Goal: Transaction & Acquisition: Purchase product/service

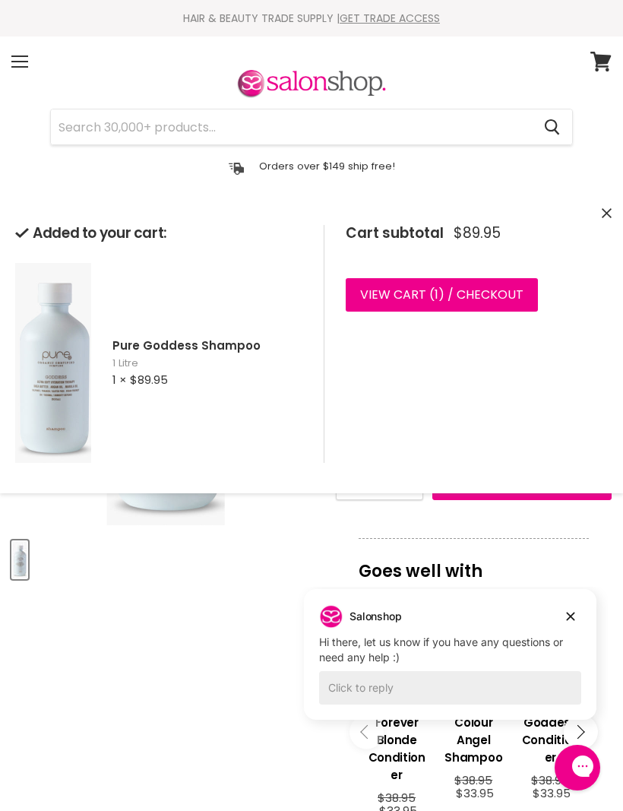
click at [82, 125] on input "Search" at bounding box center [291, 126] width 481 height 35
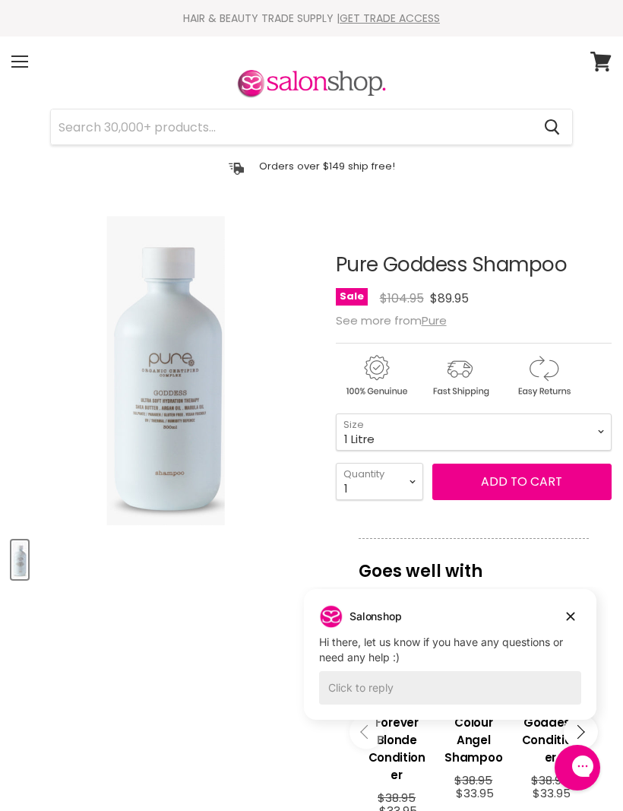
click at [81, 127] on input "Search" at bounding box center [291, 126] width 481 height 35
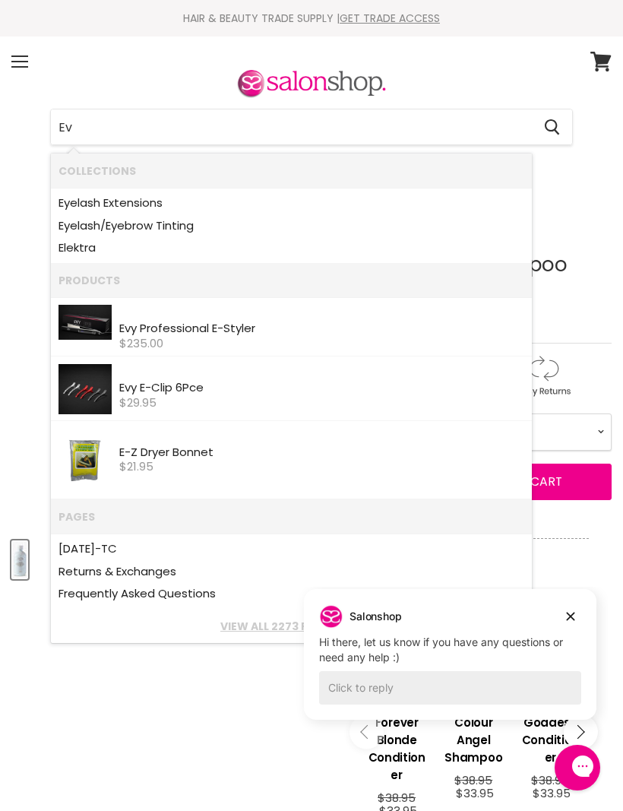
type input "Evo"
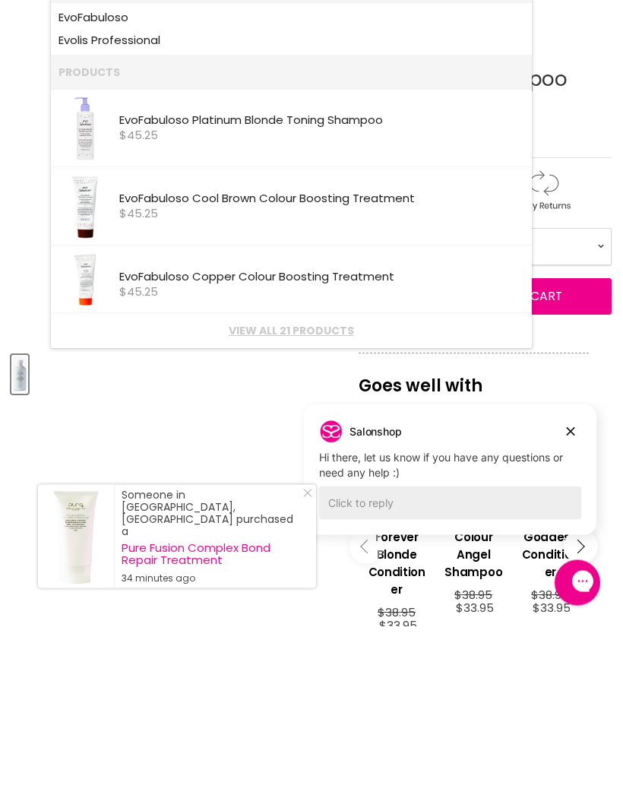
click at [305, 510] on link "View all 21 products" at bounding box center [292, 516] width 466 height 12
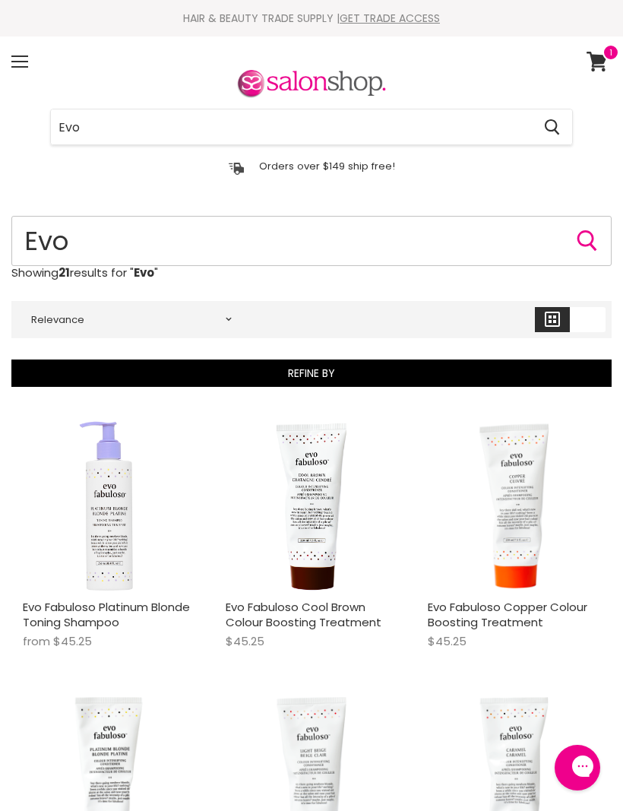
click at [112, 244] on input "Evo" at bounding box center [311, 241] width 600 height 50
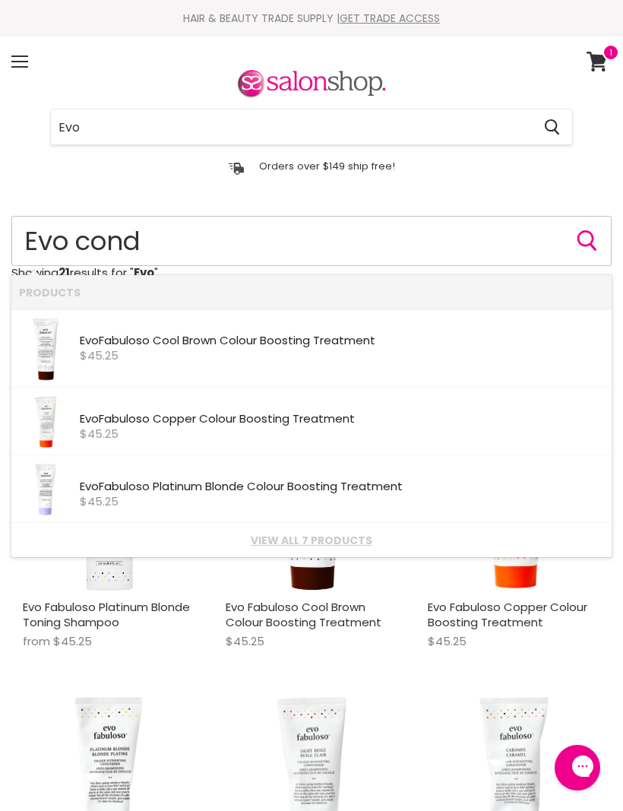
type input "Evo cond"
click at [128, 128] on input "Evo" at bounding box center [291, 126] width 481 height 35
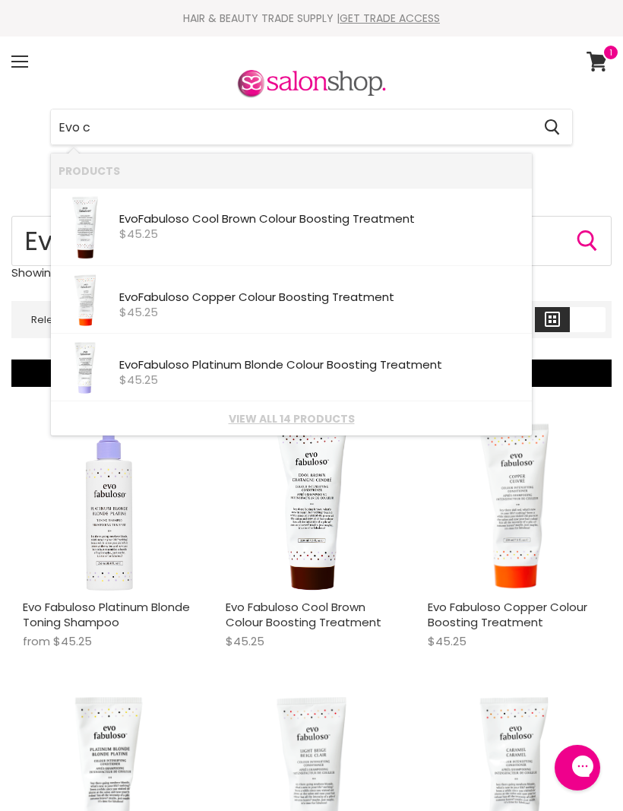
type input "Evo co"
click at [307, 419] on link "View all 12 products" at bounding box center [292, 419] width 466 height 12
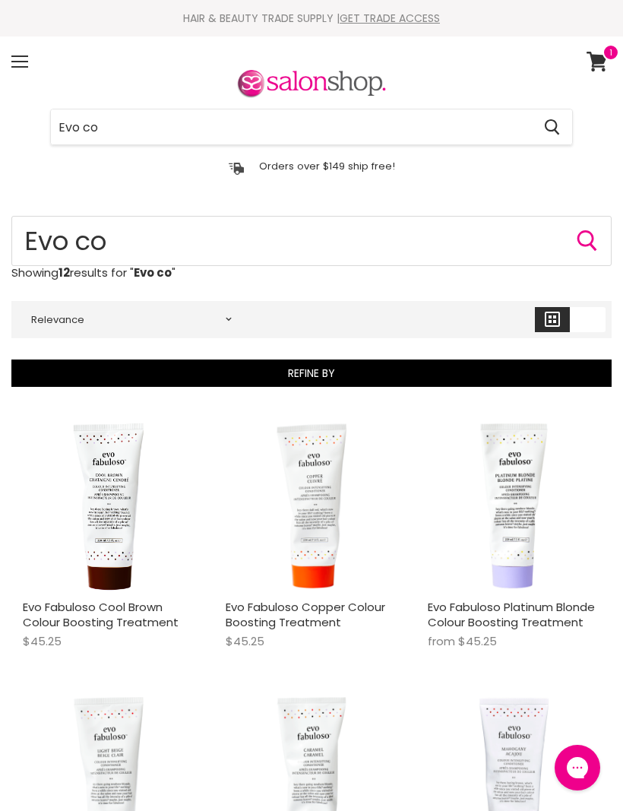
click at [601, 60] on icon at bounding box center [597, 62] width 21 height 20
